Goal: Task Accomplishment & Management: Manage account settings

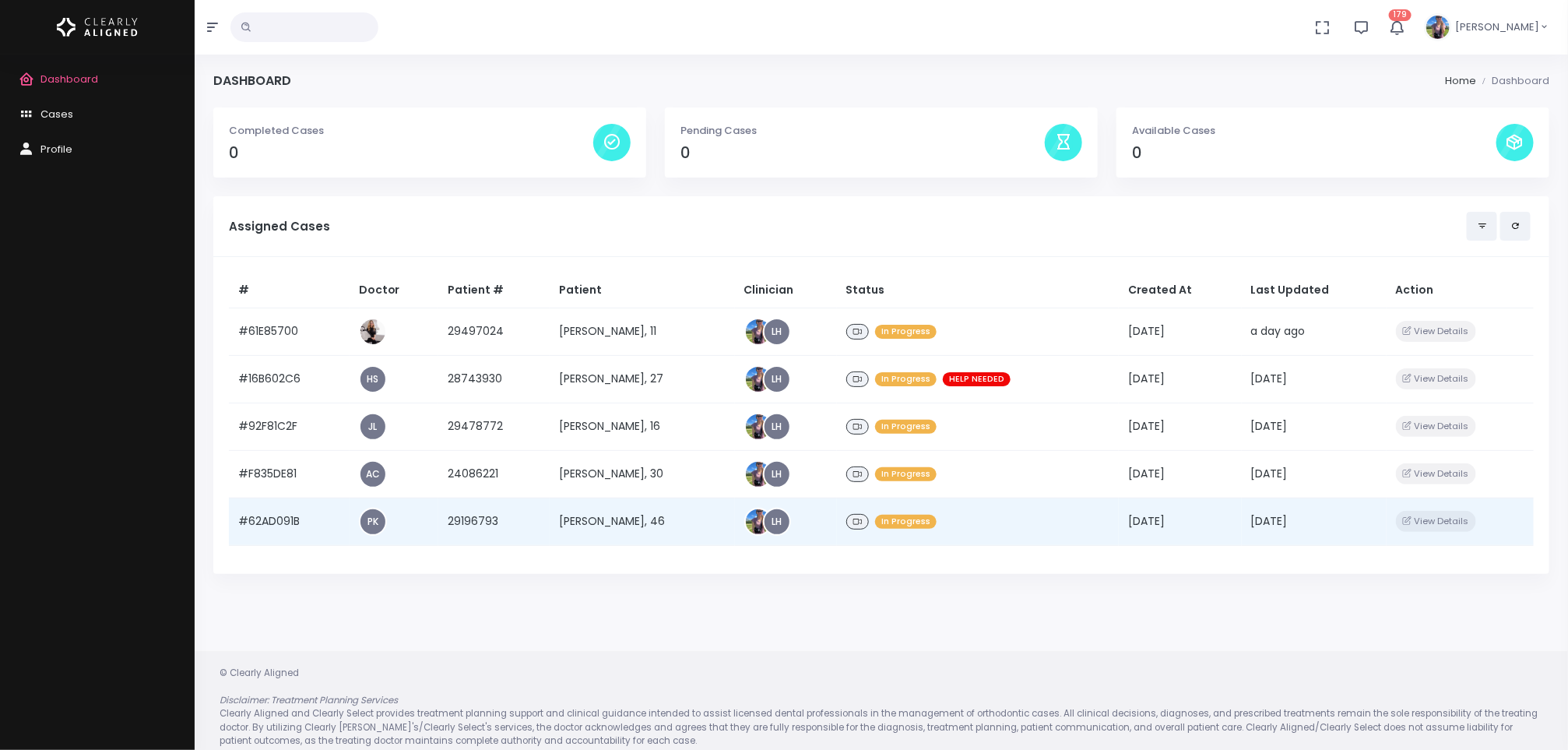
click at [600, 523] on td "[PERSON_NAME], 46" at bounding box center [643, 521] width 185 height 48
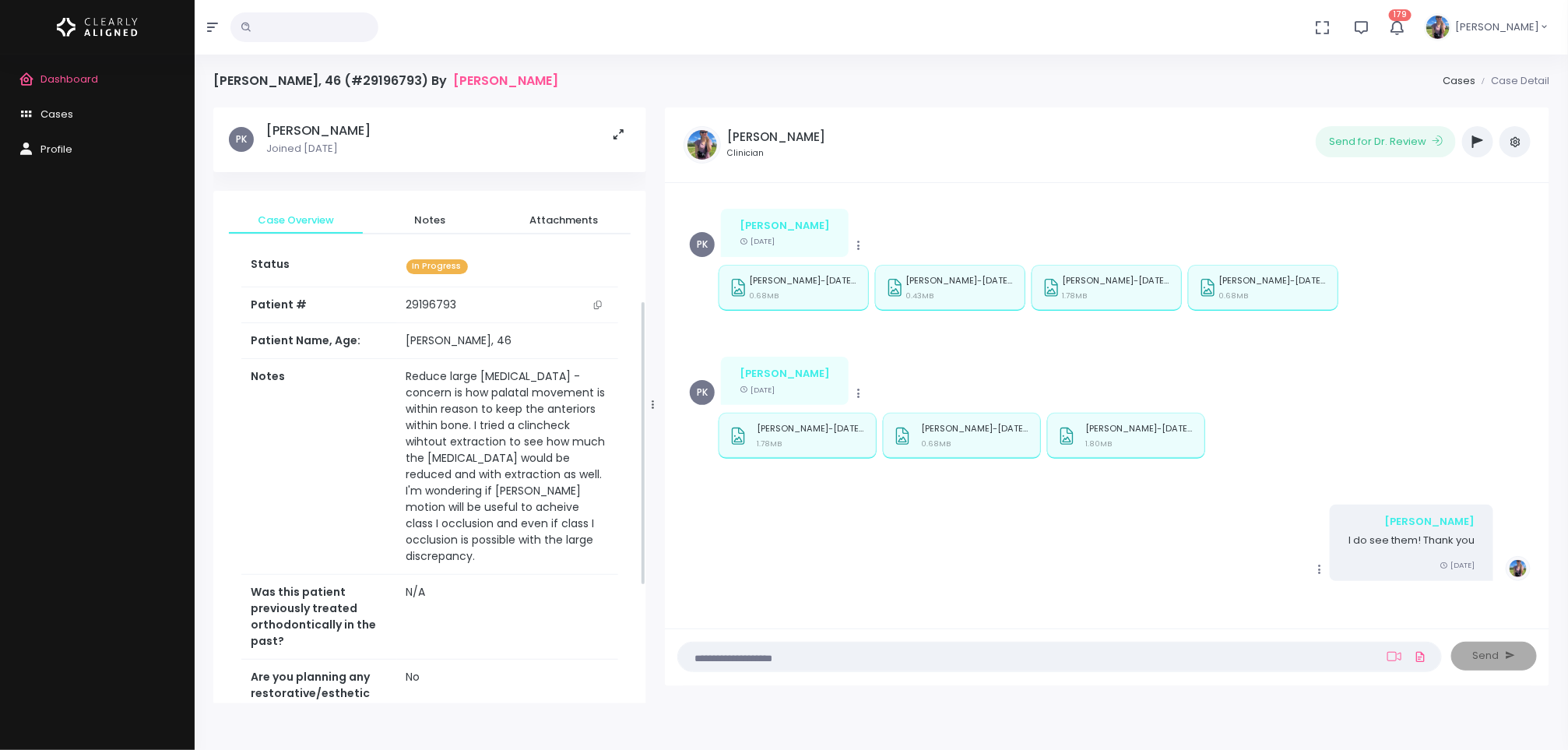
scroll to position [645, 0]
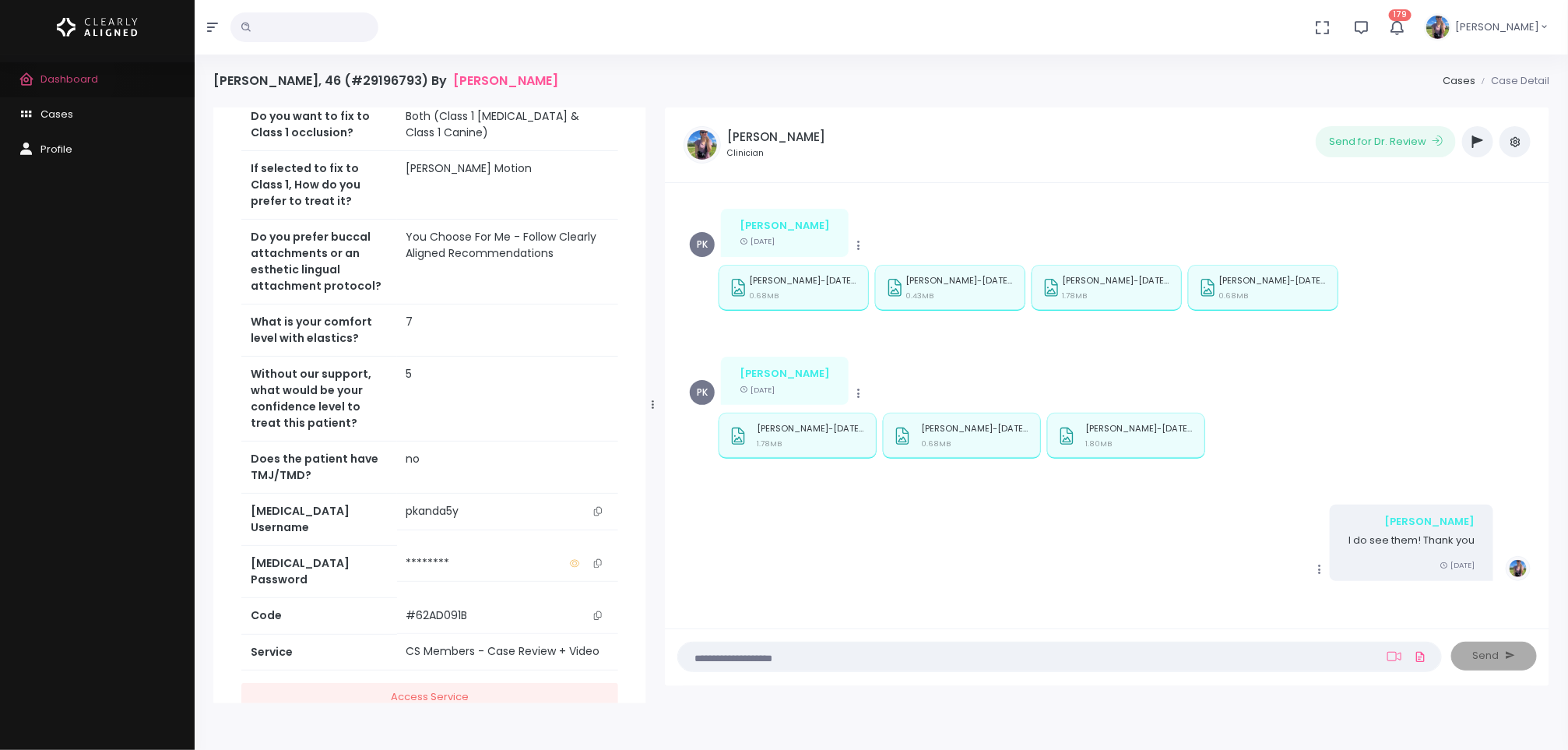
click at [75, 77] on span "Dashboard" at bounding box center [69, 79] width 58 height 15
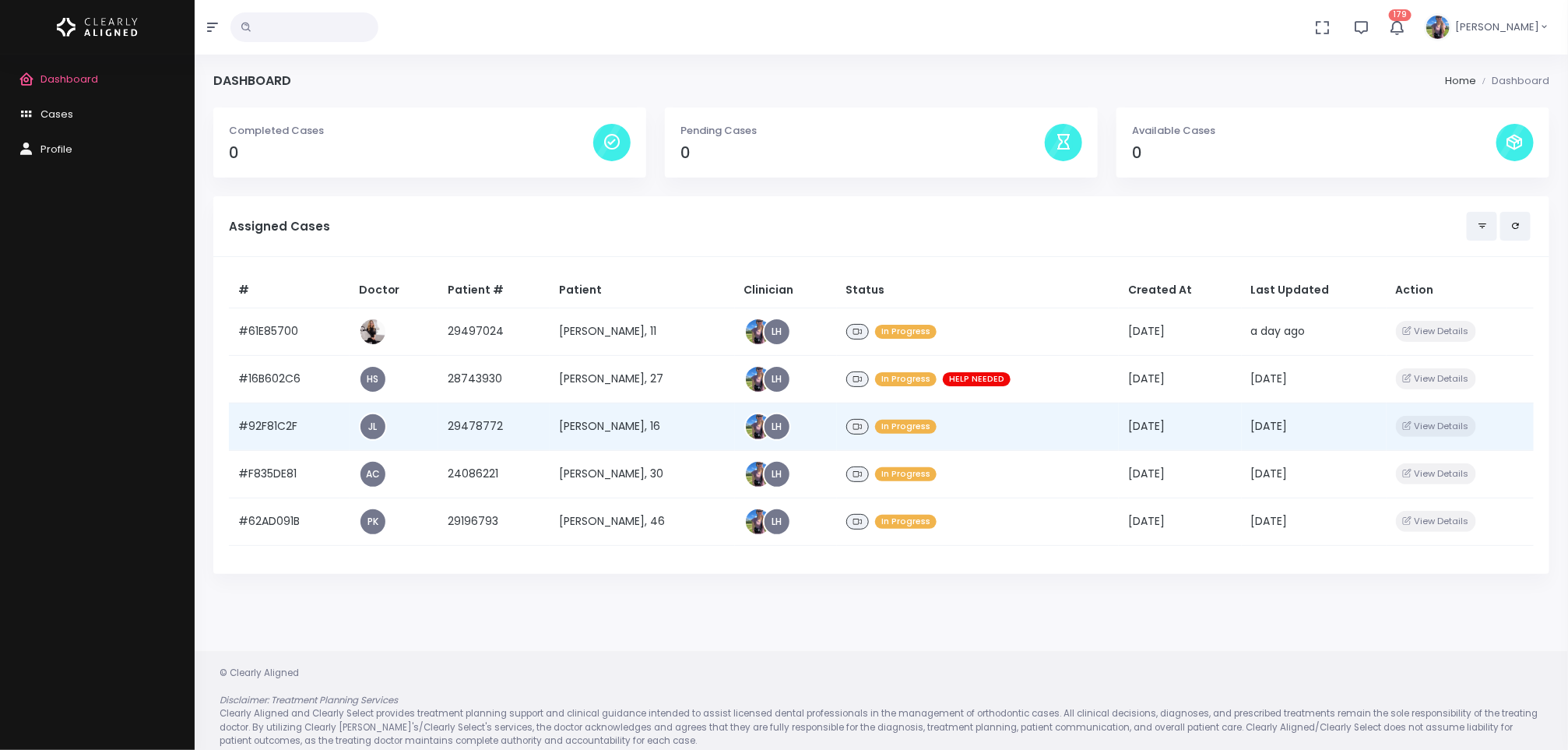
click at [556, 430] on td "[PERSON_NAME], 16" at bounding box center [643, 426] width 185 height 48
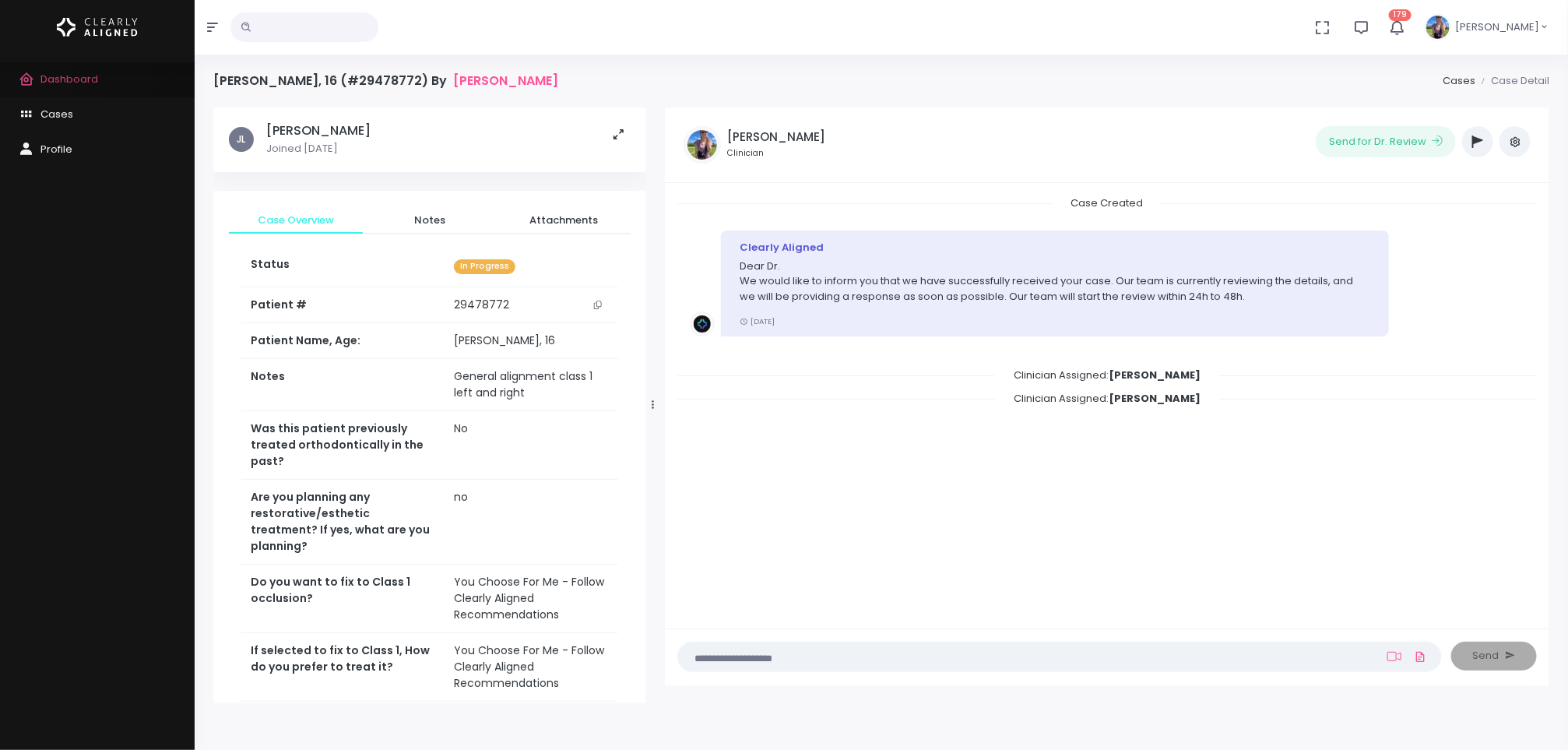
click at [31, 89] on icon "scrollable content" at bounding box center [29, 79] width 22 height 19
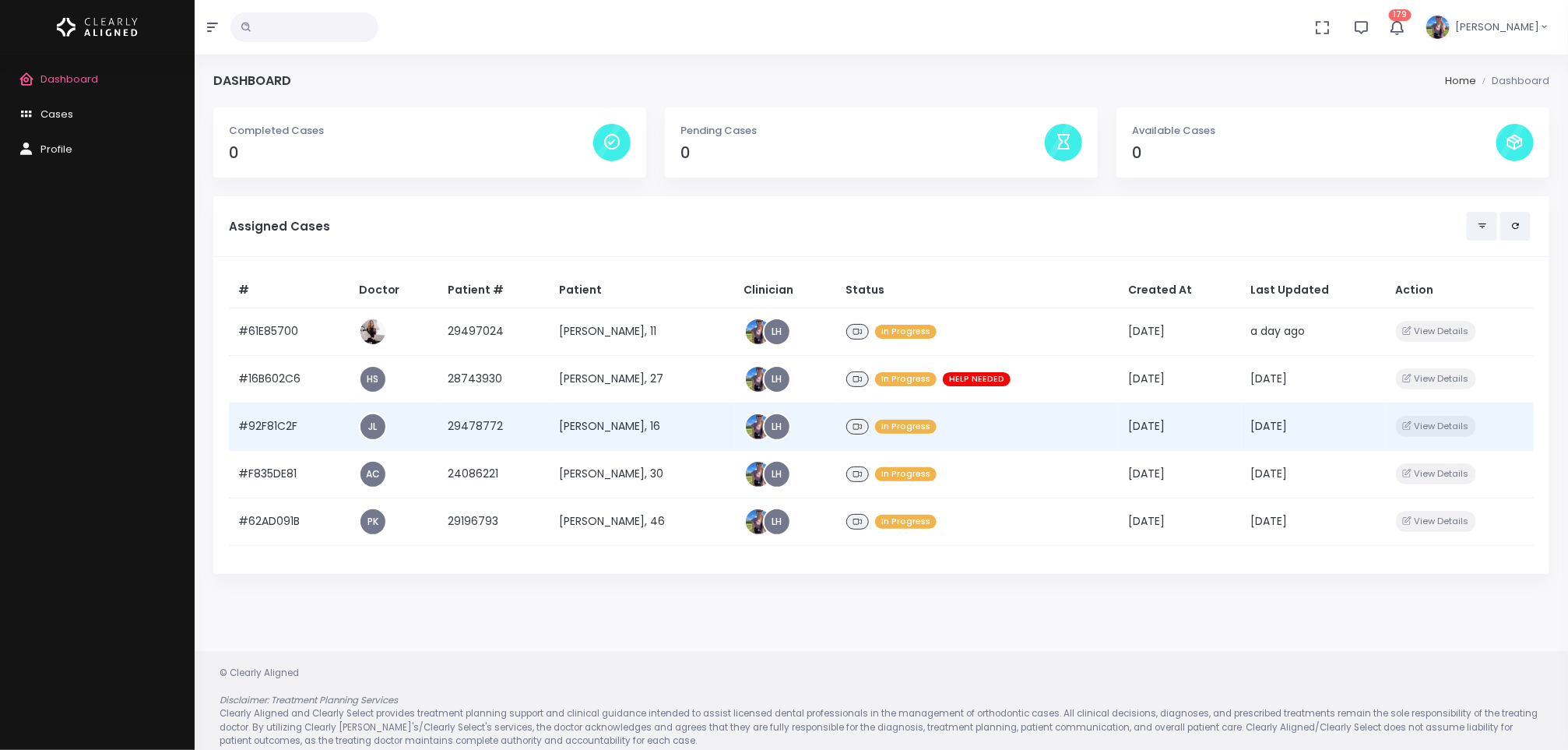
click at [676, 420] on td "[PERSON_NAME], 16" at bounding box center [643, 426] width 185 height 48
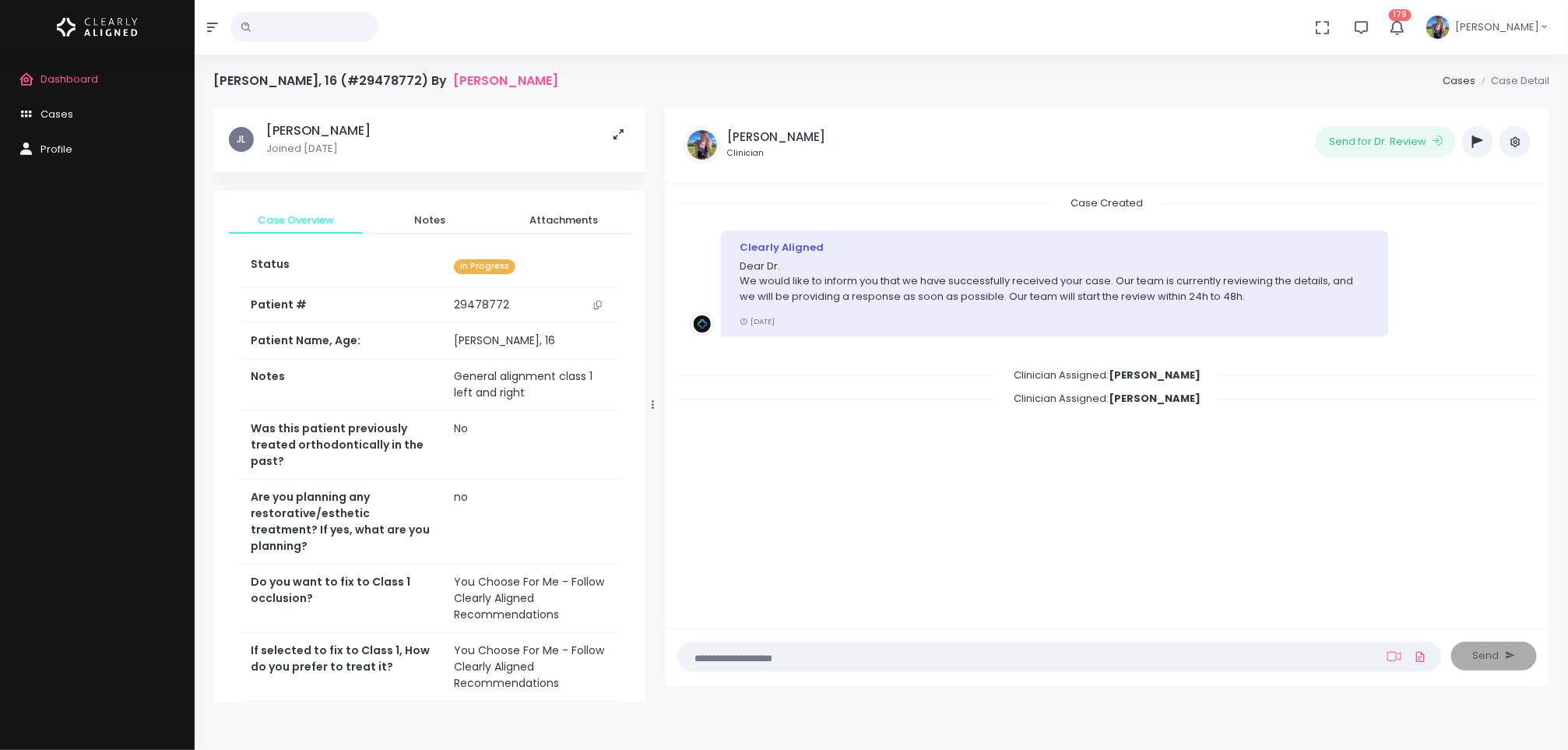
click at [1470, 155] on button "button" at bounding box center [1478, 141] width 31 height 31
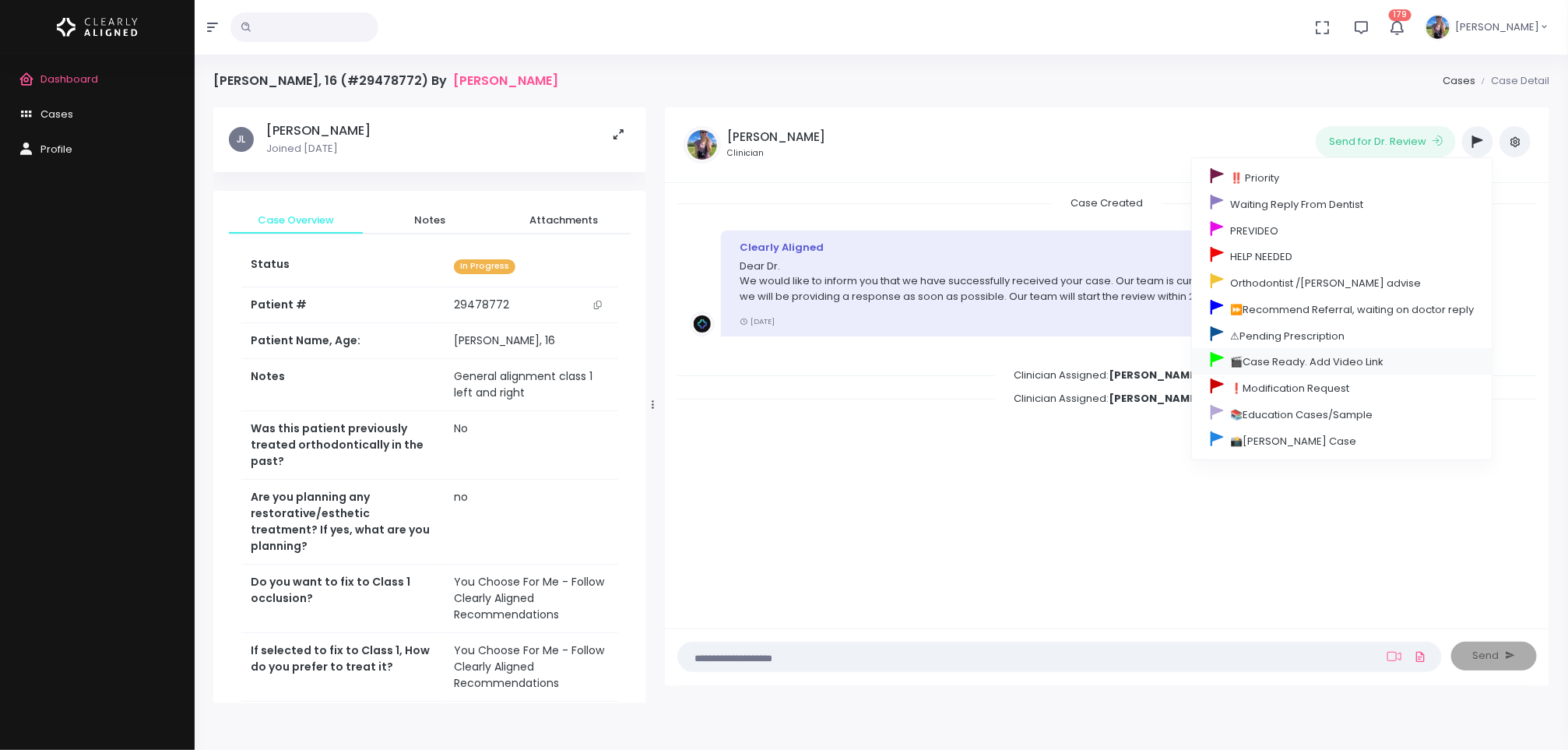
click at [1324, 370] on link "🎬Case Ready. Add Video Link" at bounding box center [1341, 361] width 300 height 27
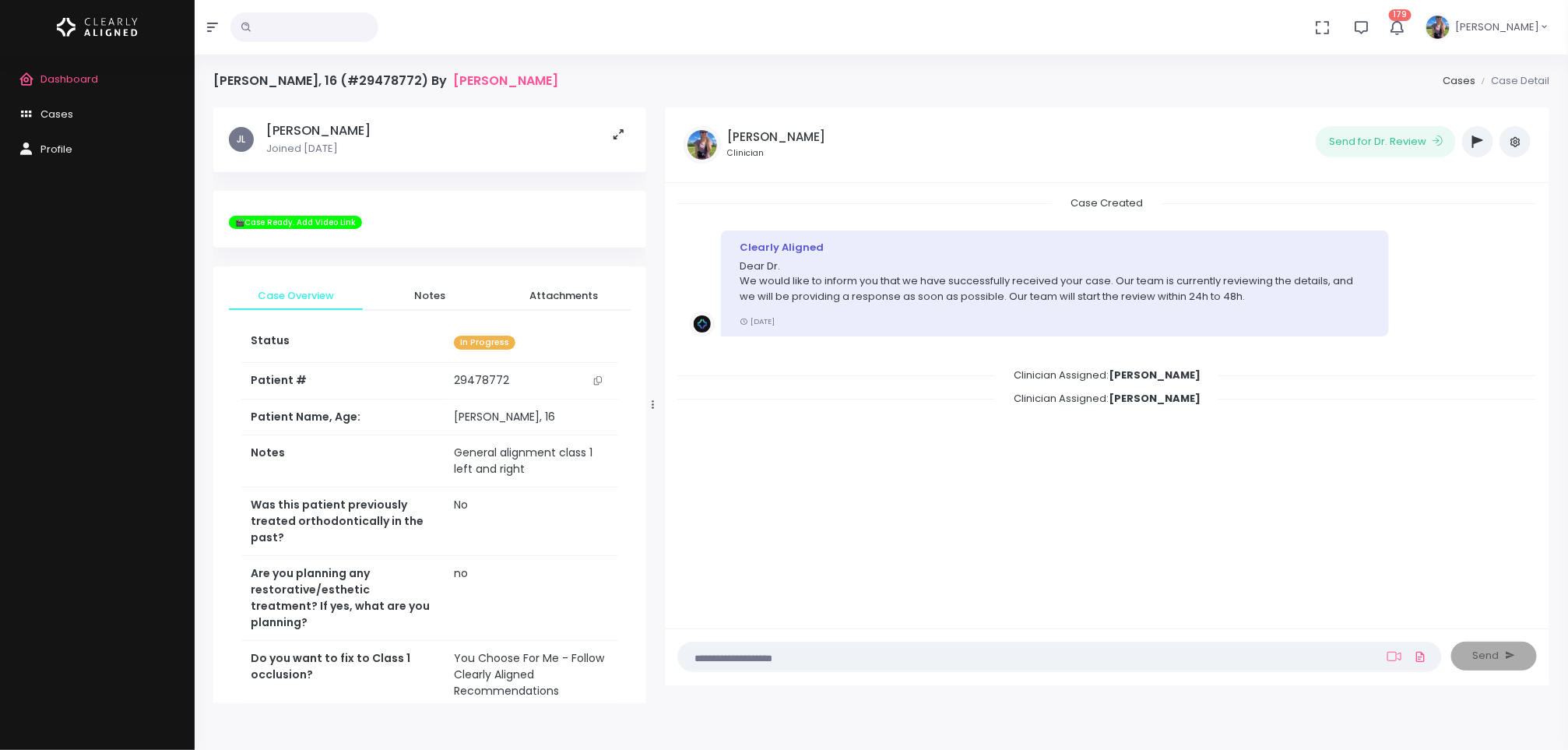
click at [66, 80] on span "Dashboard" at bounding box center [69, 79] width 58 height 15
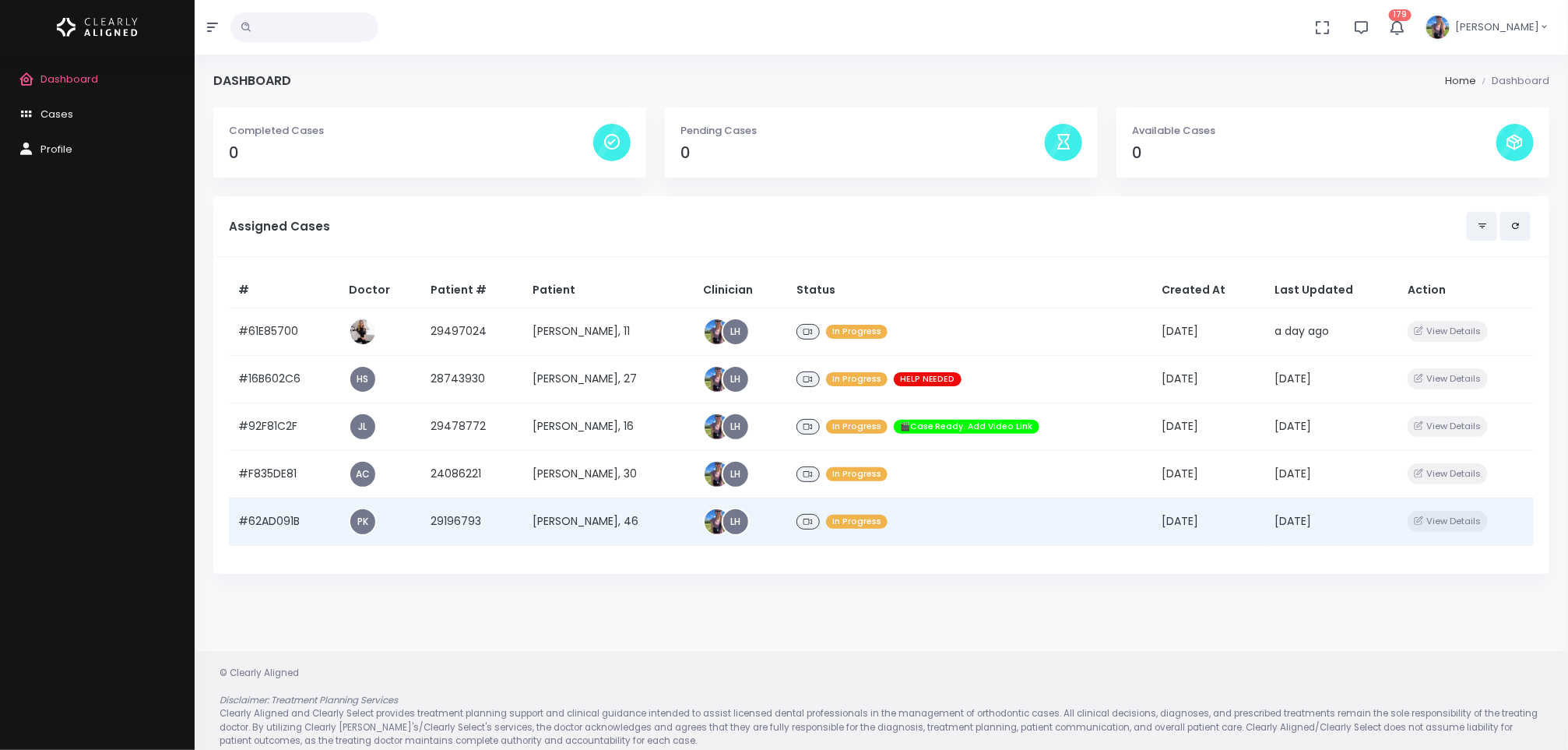
click at [623, 516] on td "[PERSON_NAME], 46" at bounding box center [609, 521] width 171 height 48
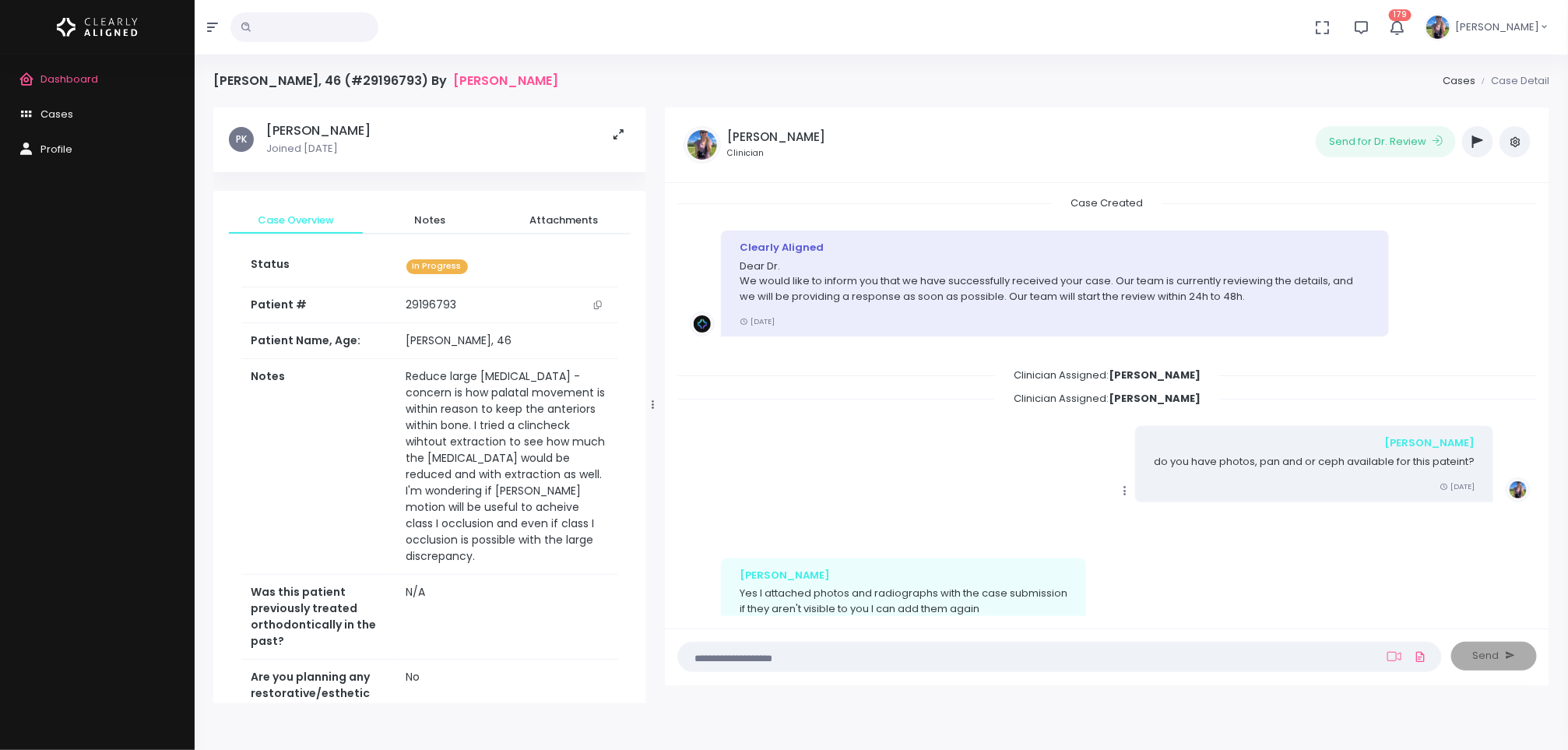
scroll to position [645, 0]
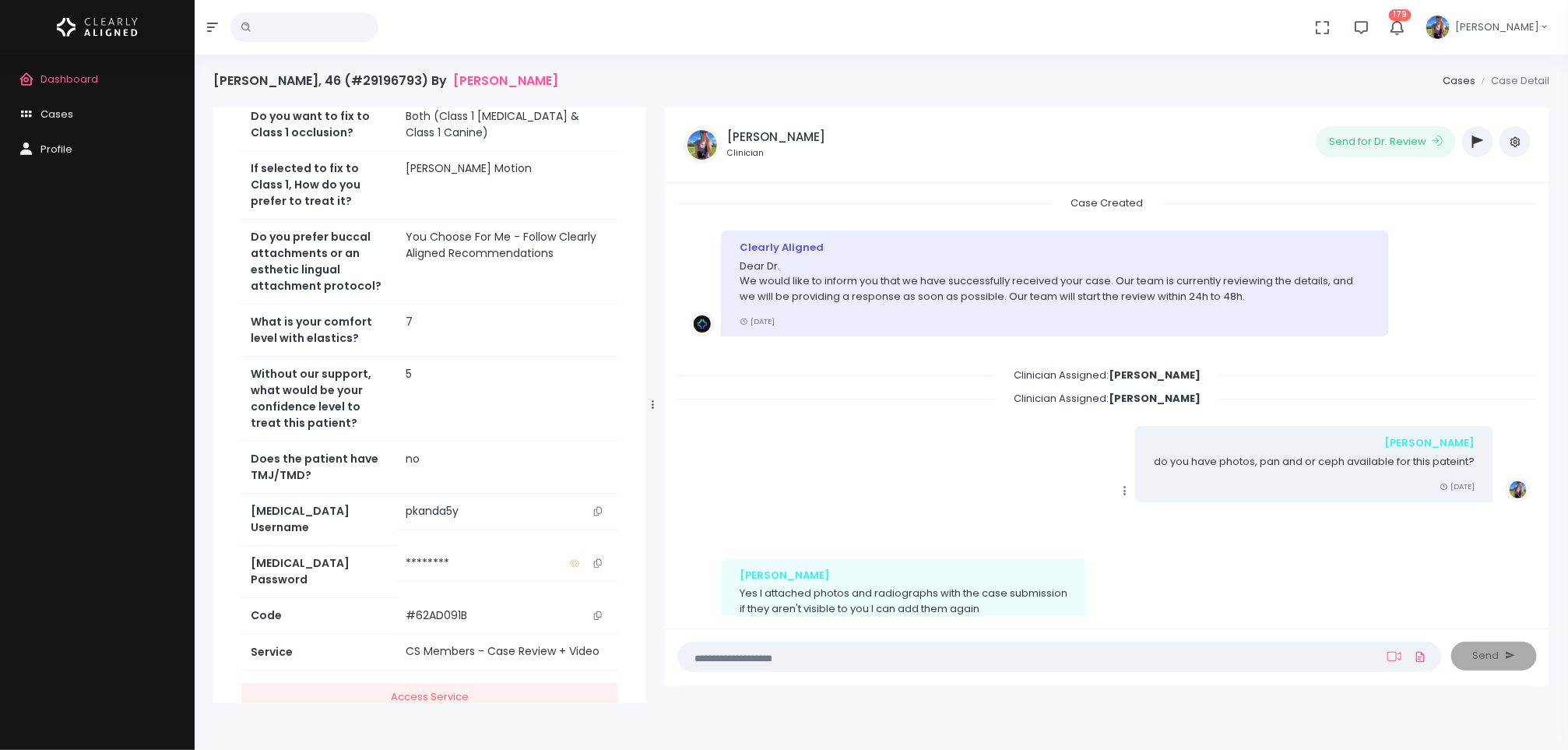
click at [1481, 150] on button "button" at bounding box center [1478, 141] width 31 height 31
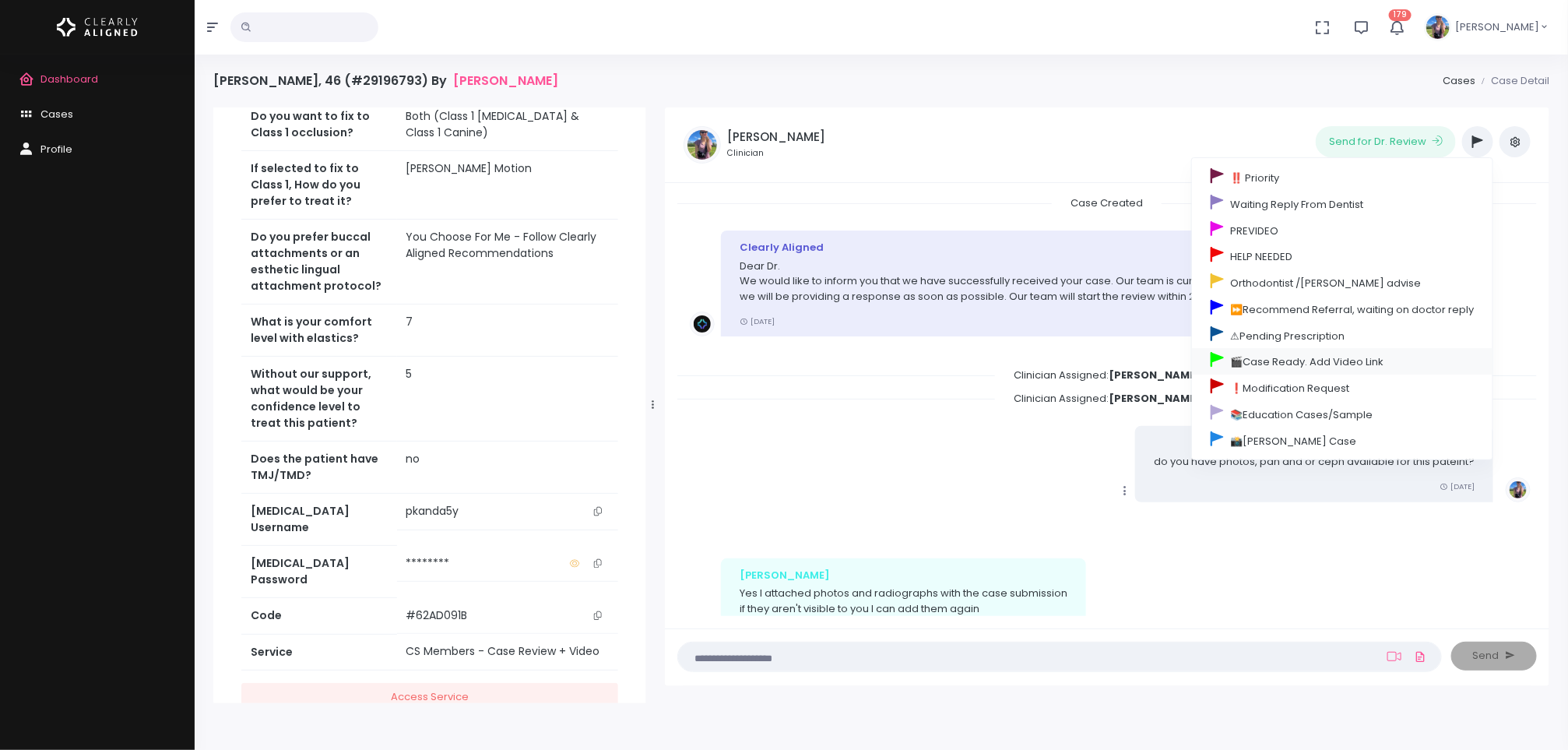
click at [1354, 362] on link "🎬Case Ready. Add Video Link" at bounding box center [1341, 361] width 300 height 27
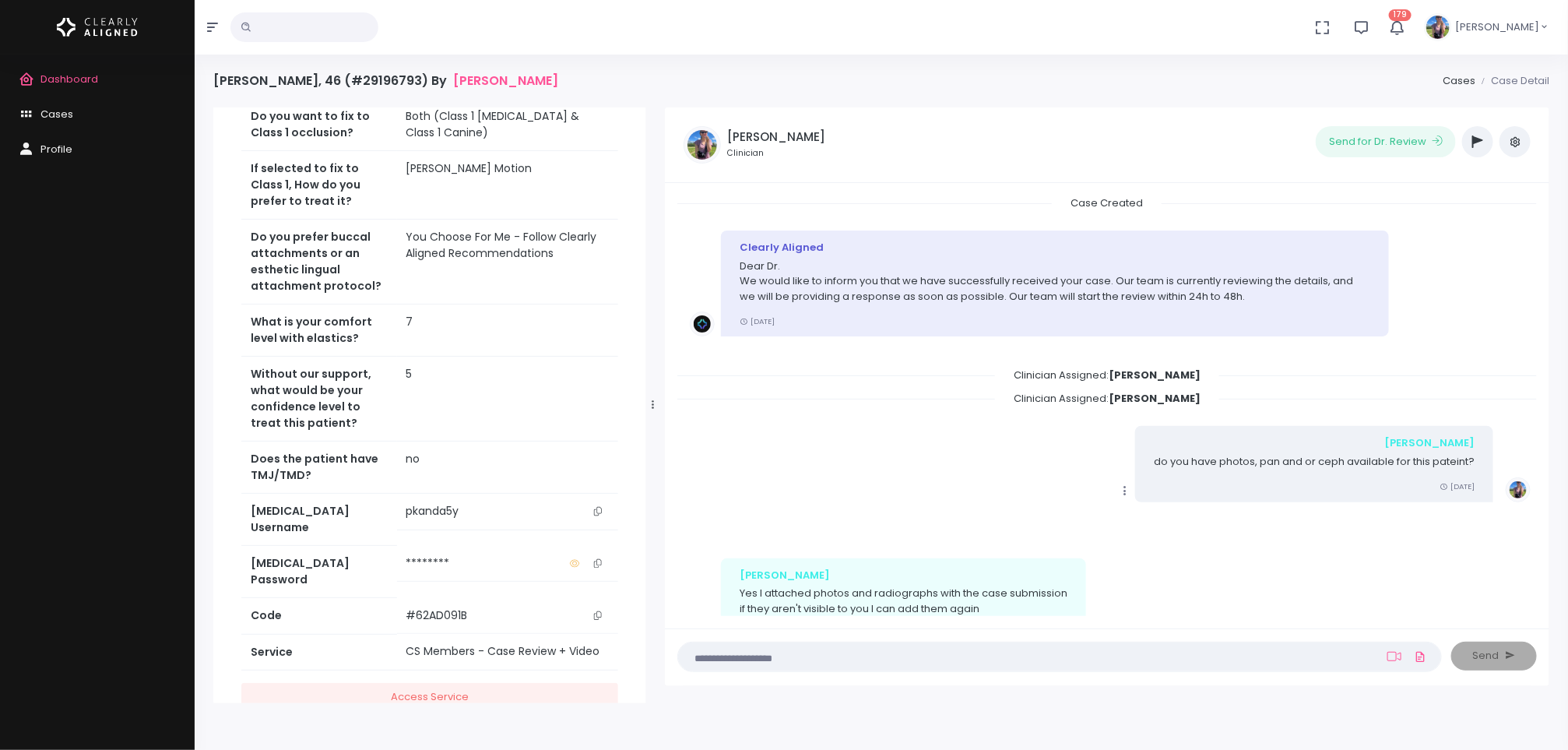
scroll to position [708, 0]
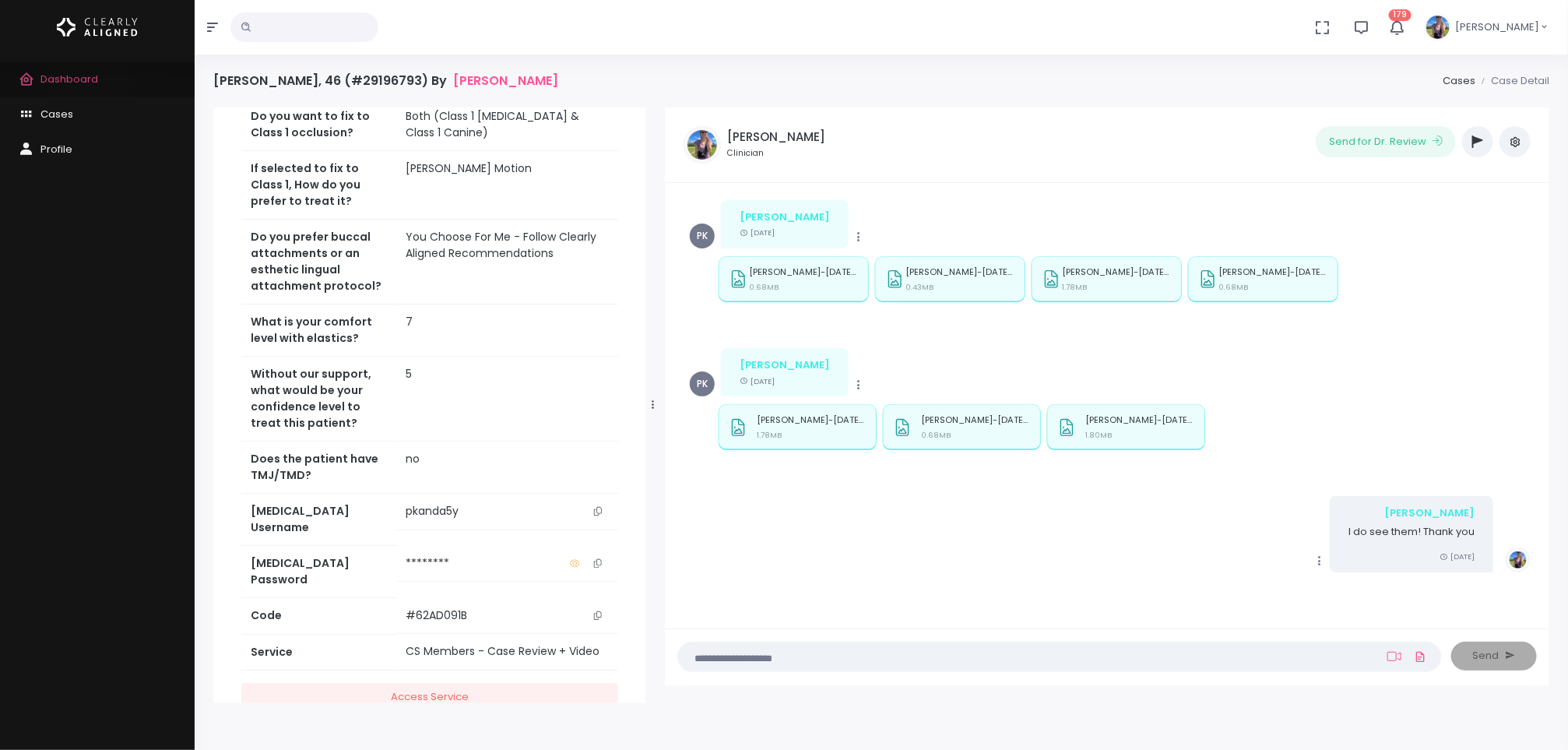
click at [91, 79] on span "Dashboard" at bounding box center [69, 79] width 58 height 15
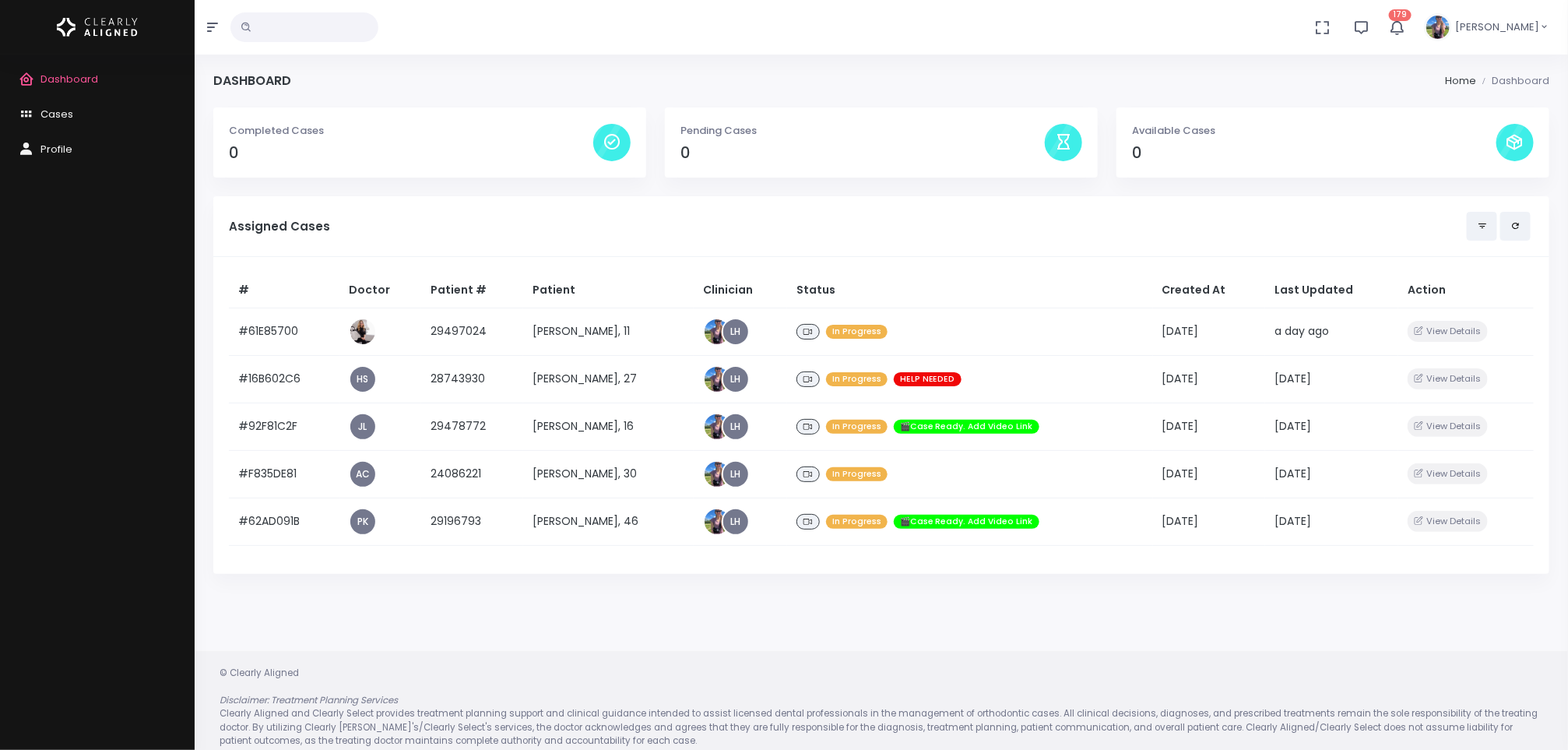
click at [7, 691] on div "Dashboard Cases Profile" at bounding box center [97, 401] width 195 height 695
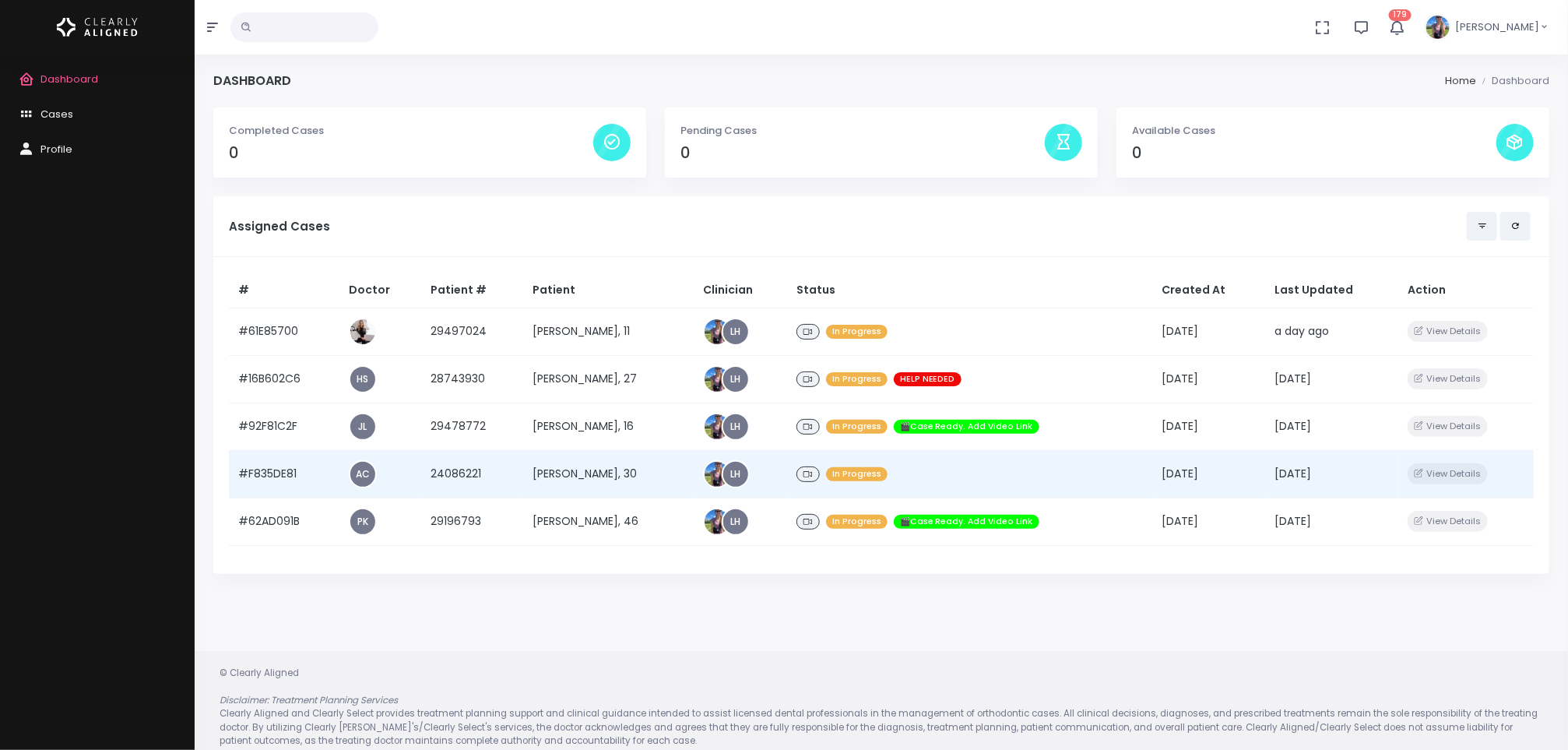
click at [610, 477] on td "[PERSON_NAME], 30" at bounding box center [609, 474] width 171 height 48
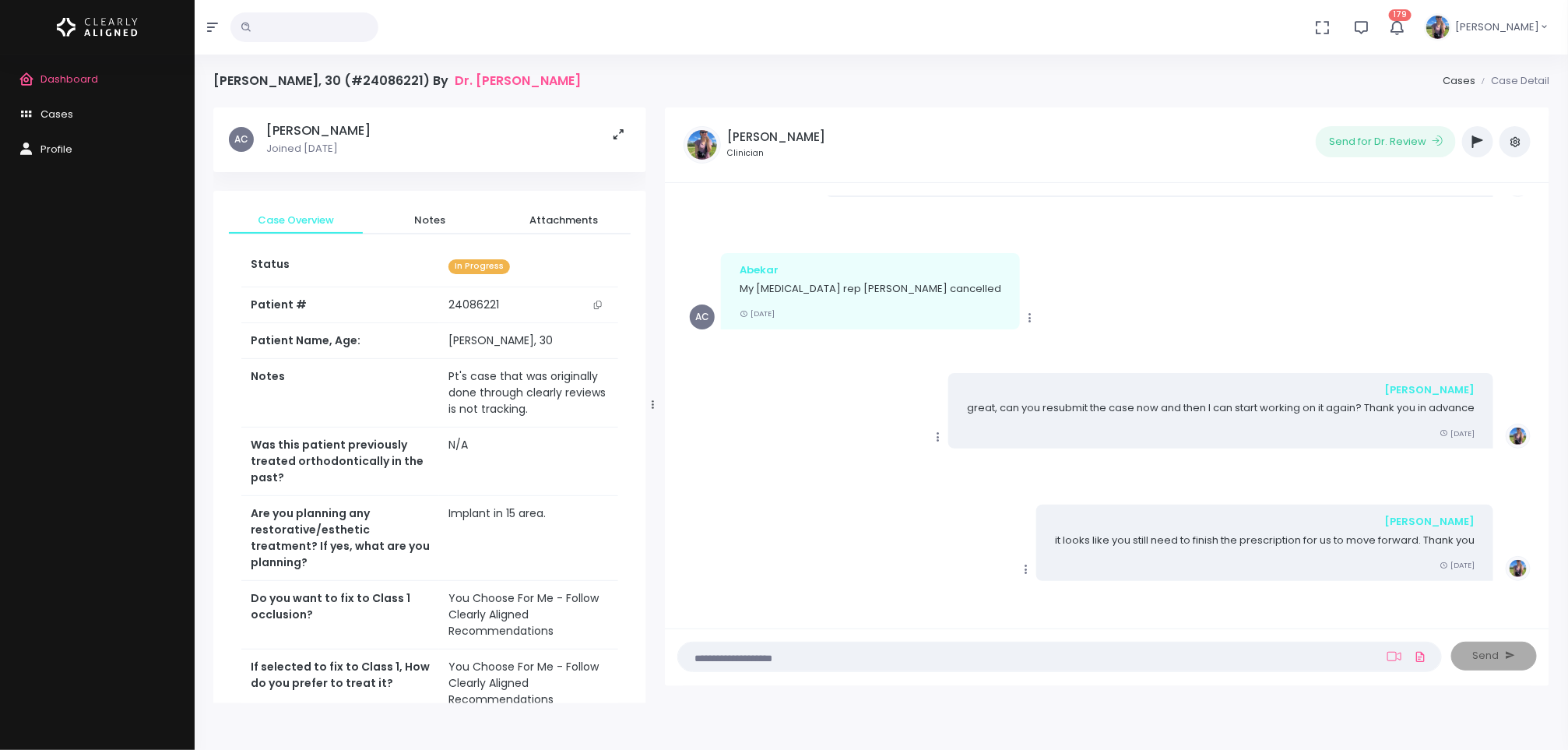
scroll to position [514, 0]
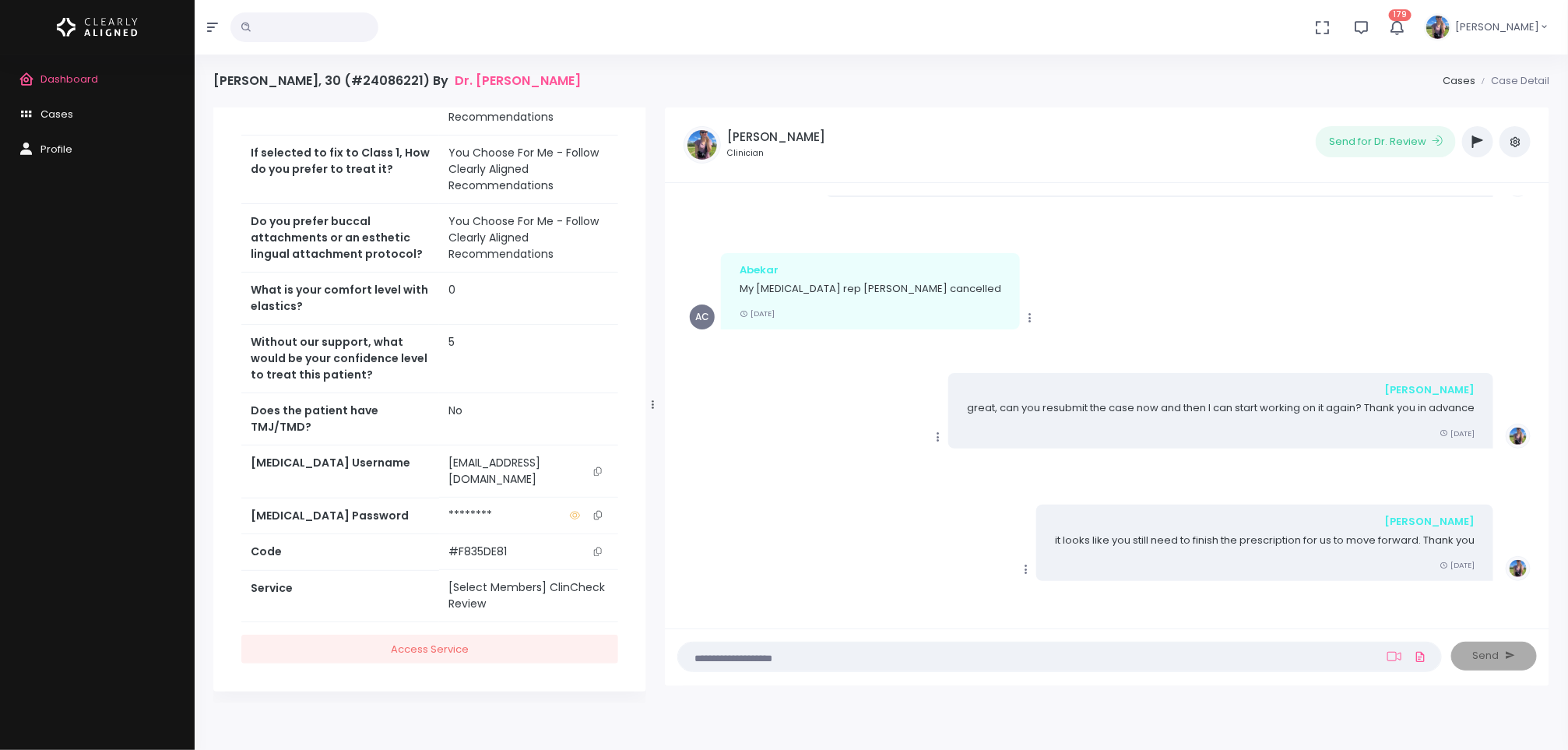
click at [48, 79] on span "Dashboard" at bounding box center [69, 79] width 58 height 15
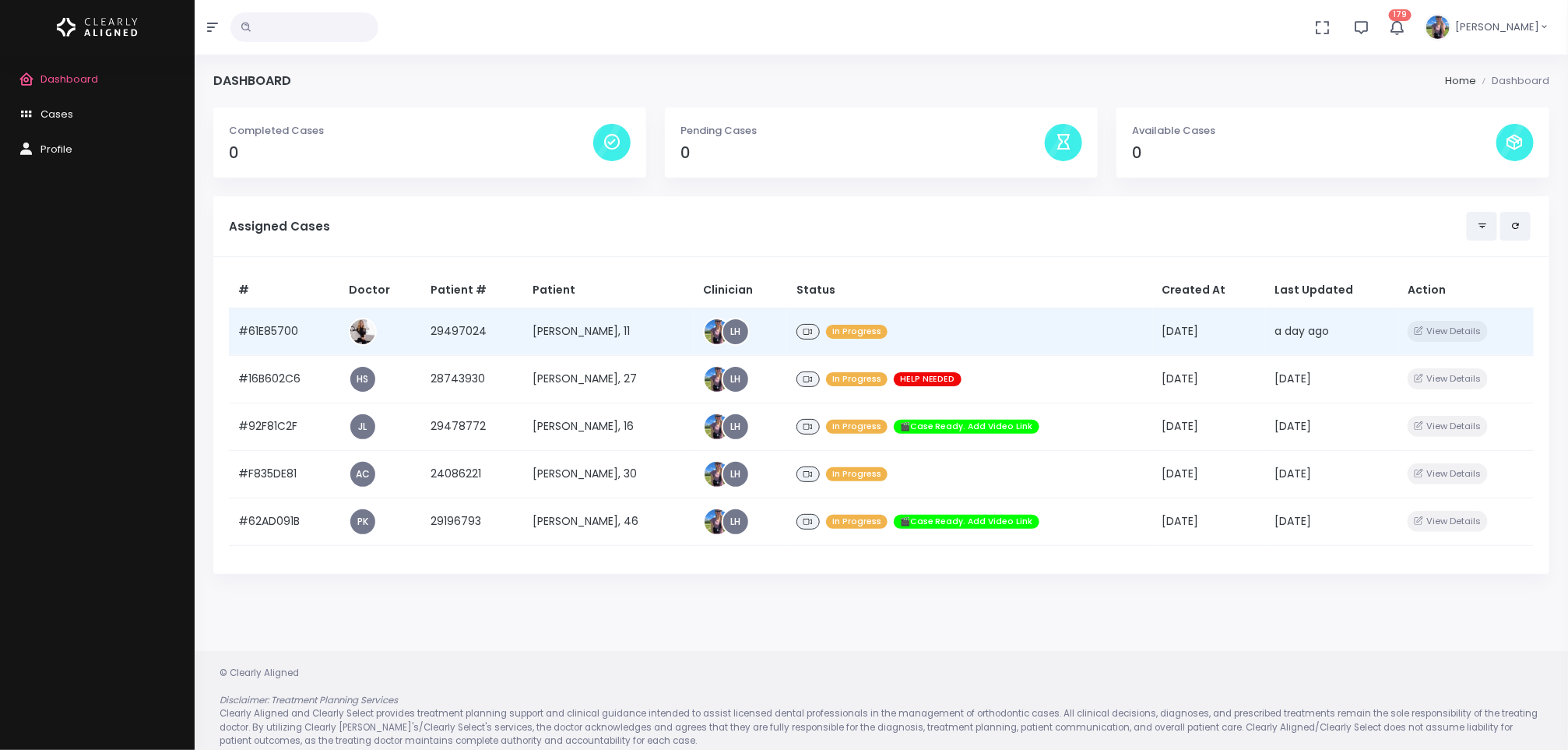
click at [591, 341] on td "[PERSON_NAME], 11" at bounding box center [609, 331] width 171 height 48
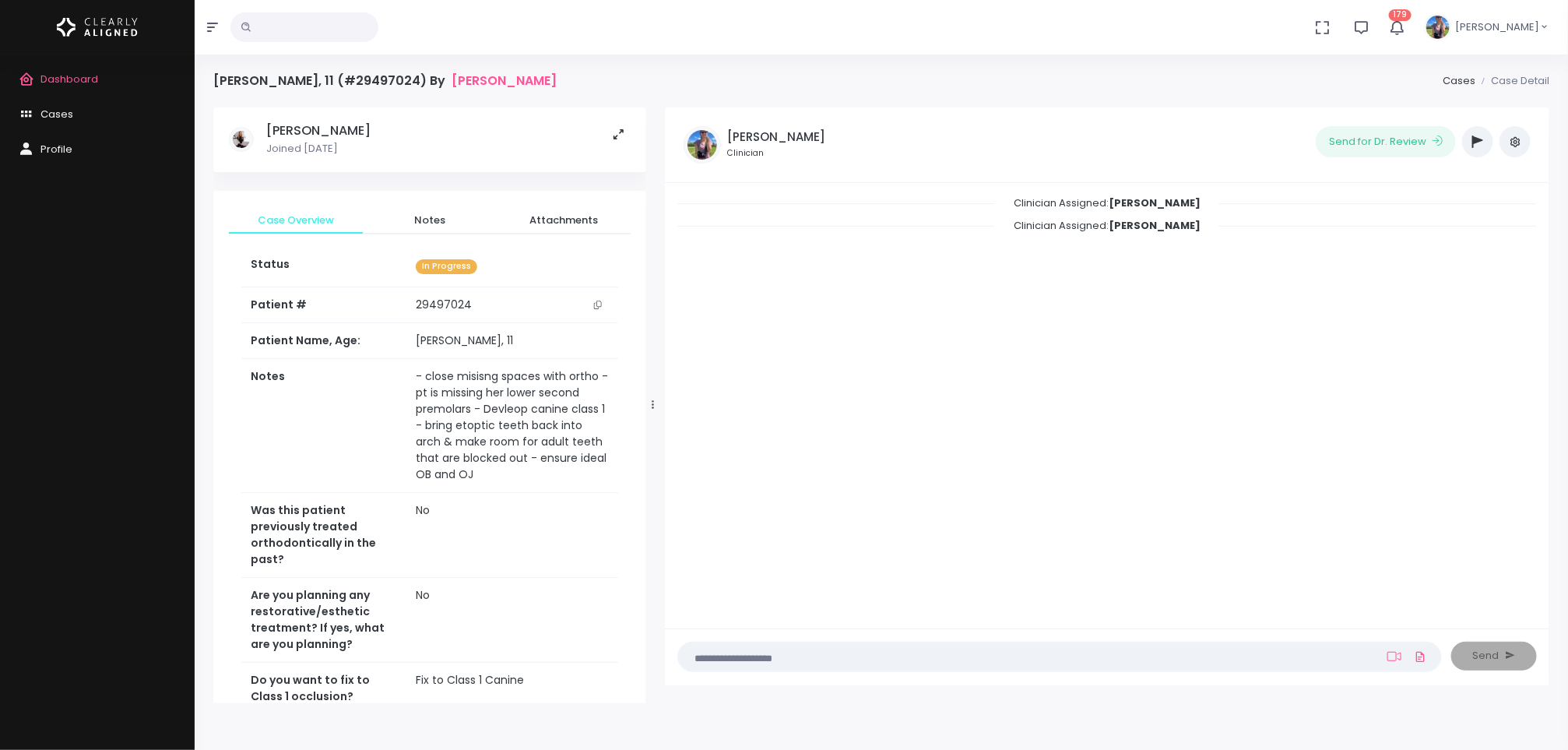
scroll to position [612, 0]
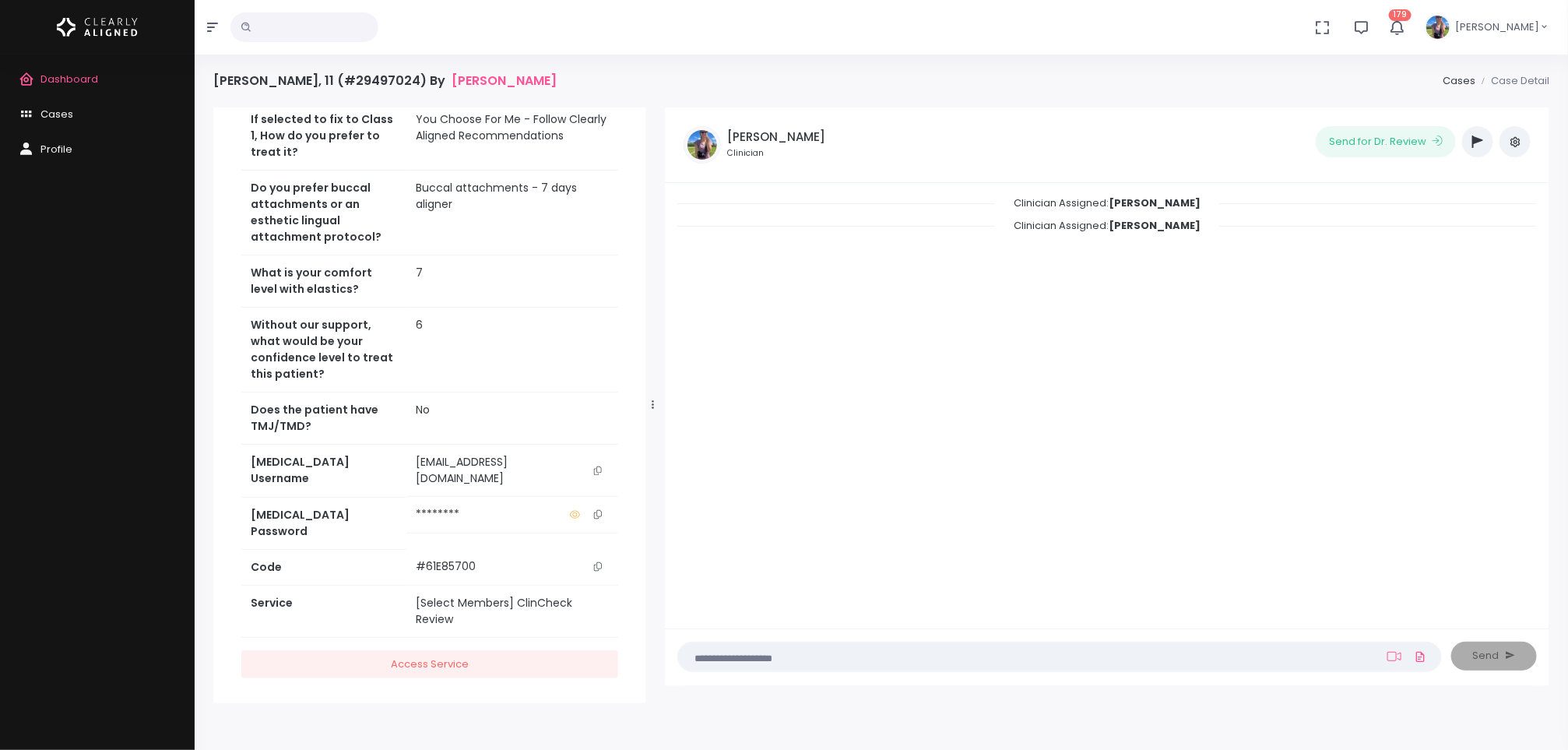
click at [591, 484] on button "scrollable content" at bounding box center [598, 470] width 22 height 33
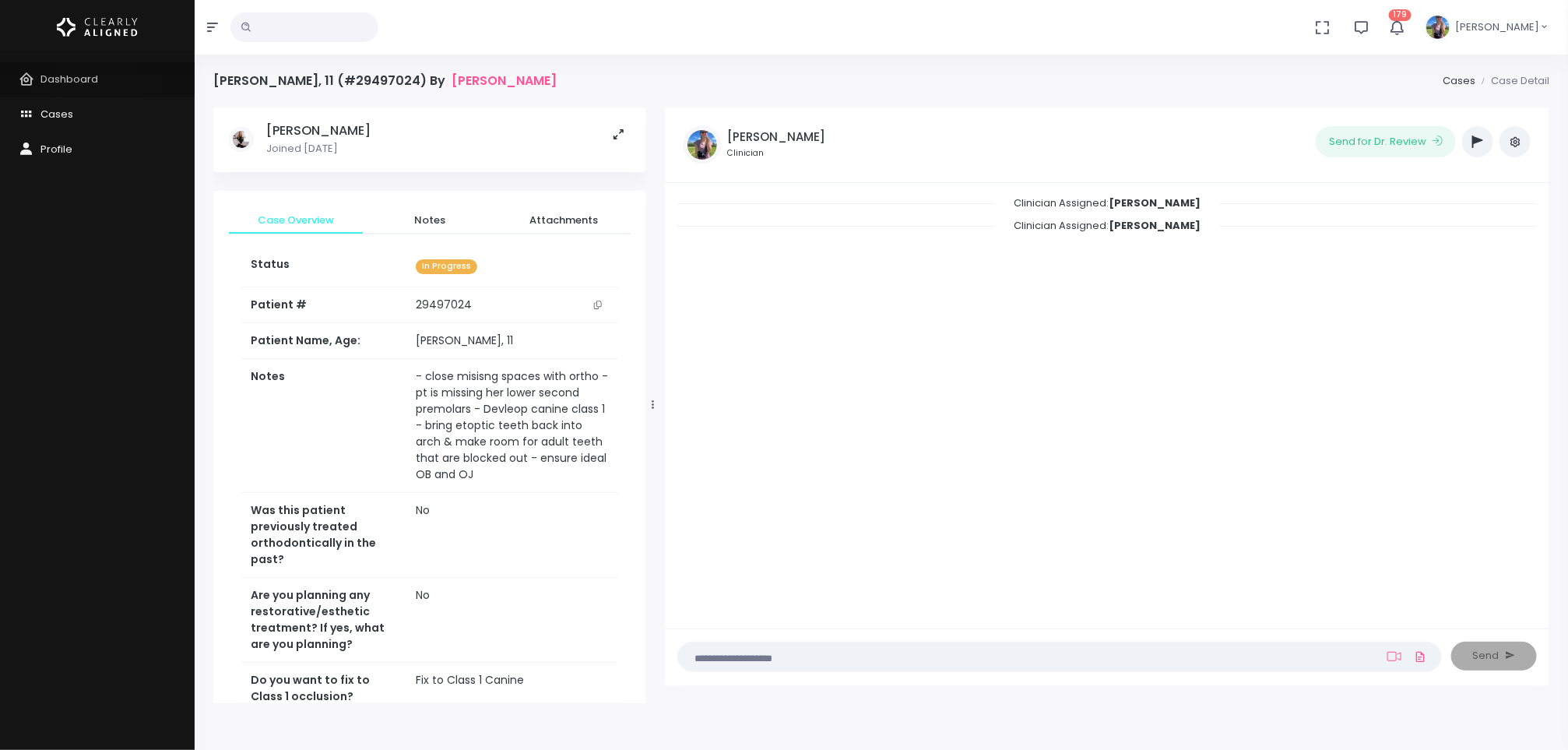
click at [95, 70] on link "Dashboard" at bounding box center [97, 80] width 195 height 35
